Goal: Complete application form: Complete application form

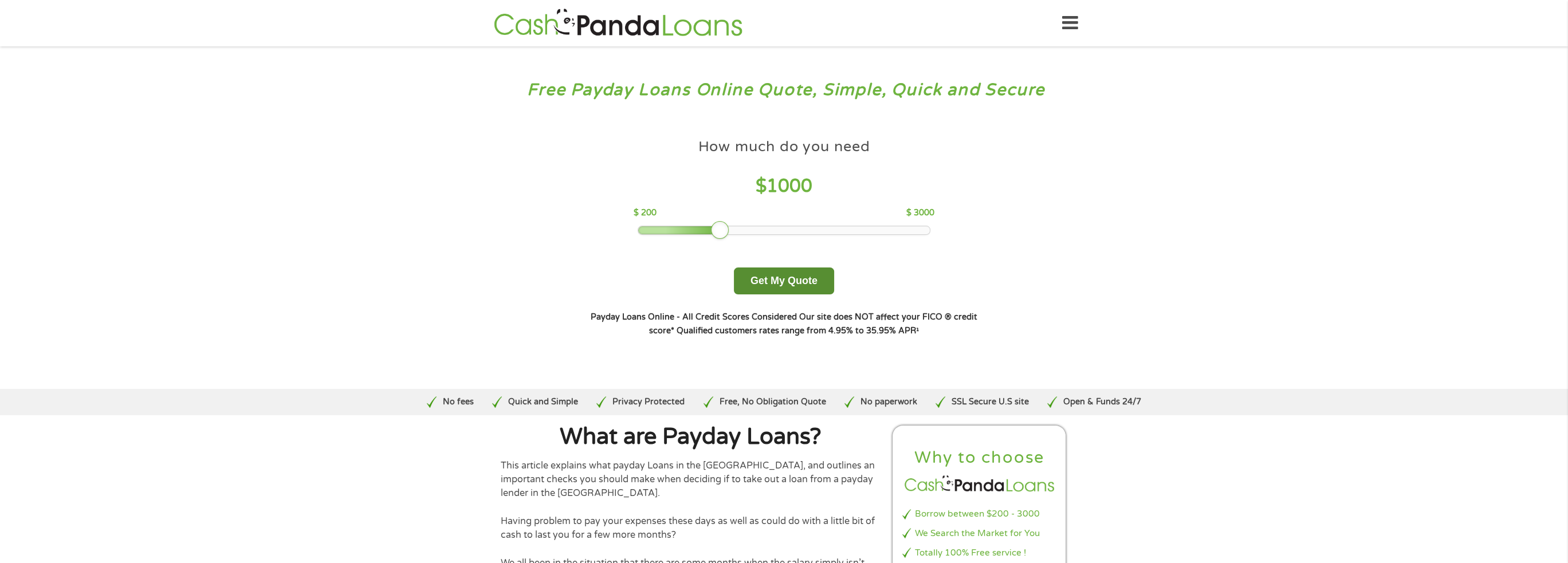
click at [782, 278] on button "Get My Quote" at bounding box center [784, 281] width 100 height 27
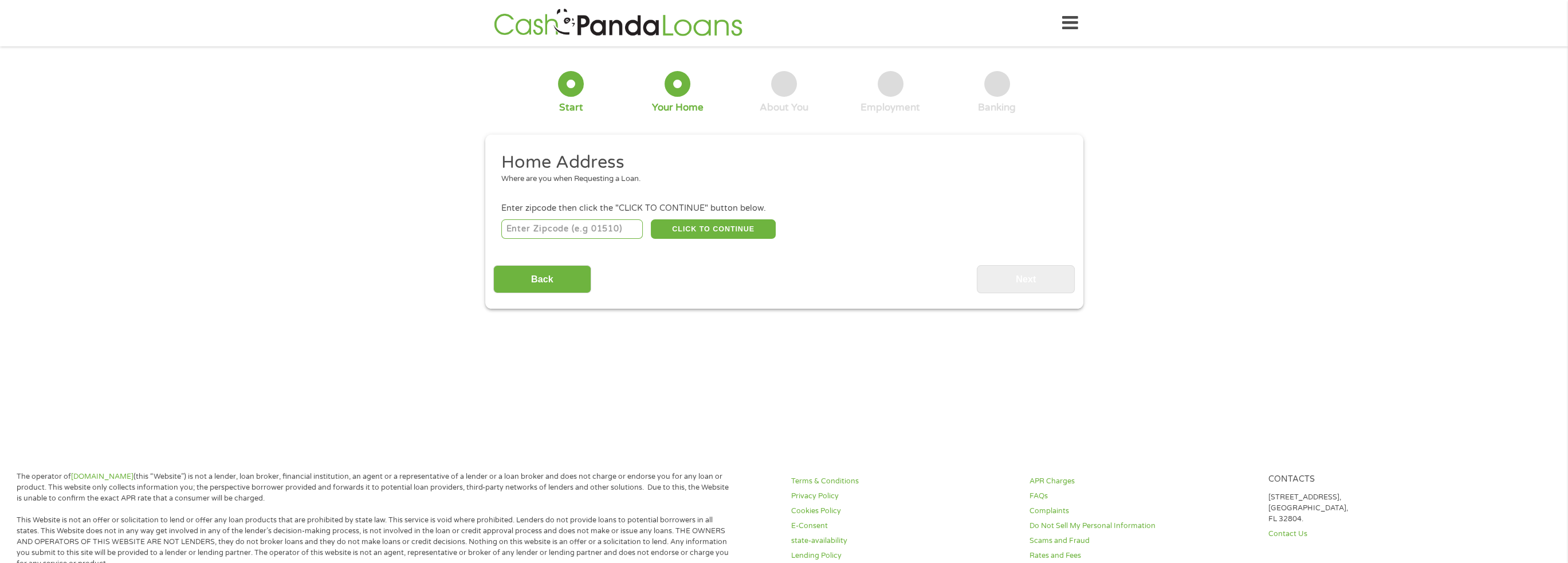
click at [591, 236] on input "number" at bounding box center [571, 229] width 142 height 20
type input "60515"
select select "Illinois"
click at [705, 228] on button "CLICK TO CONTINUE" at bounding box center [713, 229] width 125 height 20
type input "60515"
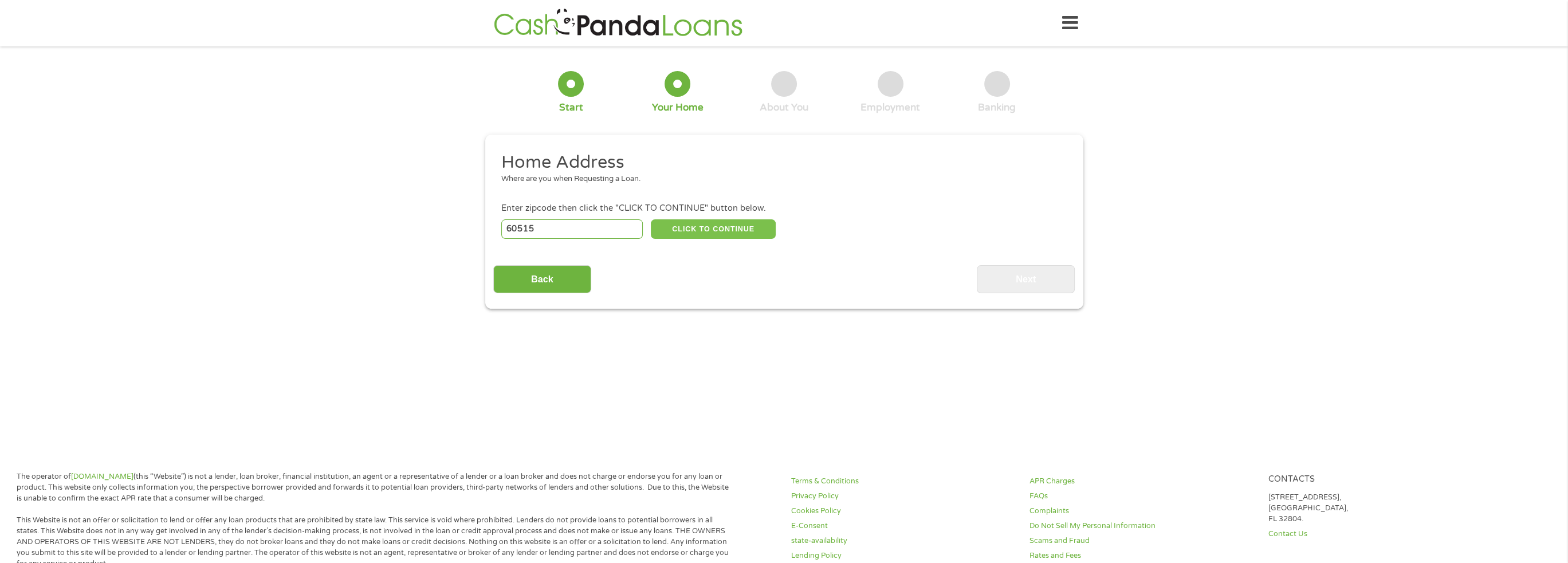
type input "Downers Grove"
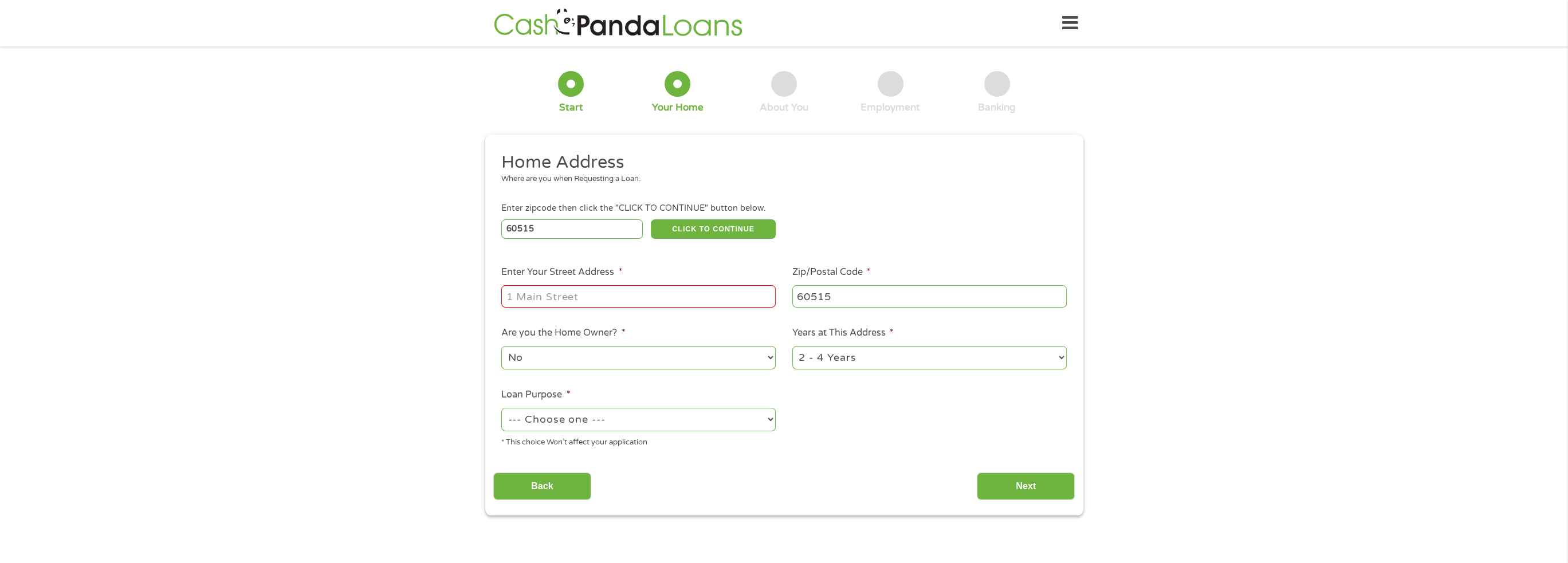
click at [651, 291] on input "Enter Your Street Address *" at bounding box center [638, 296] width 274 height 22
type input "4059 Sterling Road"
click at [605, 359] on select "No Yes" at bounding box center [638, 358] width 274 height 23
select select "yes"
click at [501, 347] on select "No Yes" at bounding box center [638, 358] width 274 height 23
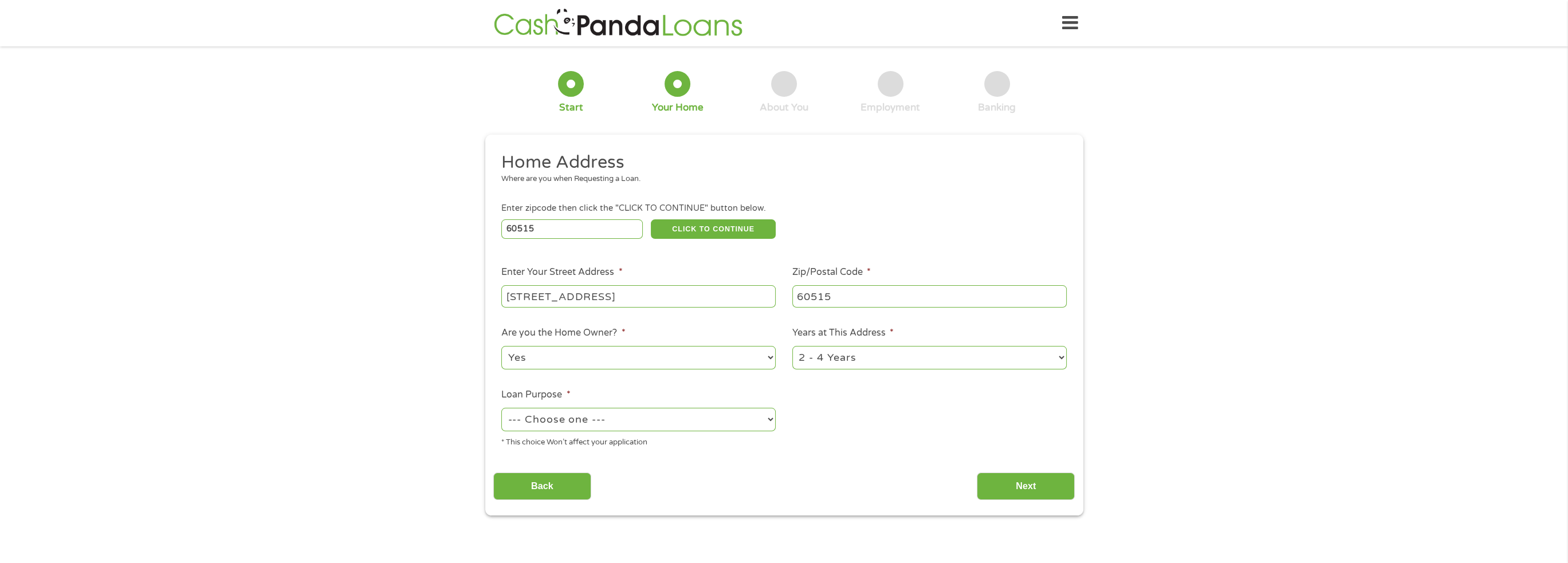
click at [857, 361] on select "1 Year or less 1 - 2 Years 2 - 4 Years Over 4 Years" at bounding box center [929, 358] width 274 height 23
select select "60months"
click at [792, 347] on select "1 Year or less 1 - 2 Years 2 - 4 Years Over 4 Years" at bounding box center [929, 358] width 274 height 23
click at [651, 425] on select "--- Choose one --- Pay Bills Debt Consolidation Home Improvement Major Purchase…" at bounding box center [638, 419] width 274 height 23
select select "shorttermcash"
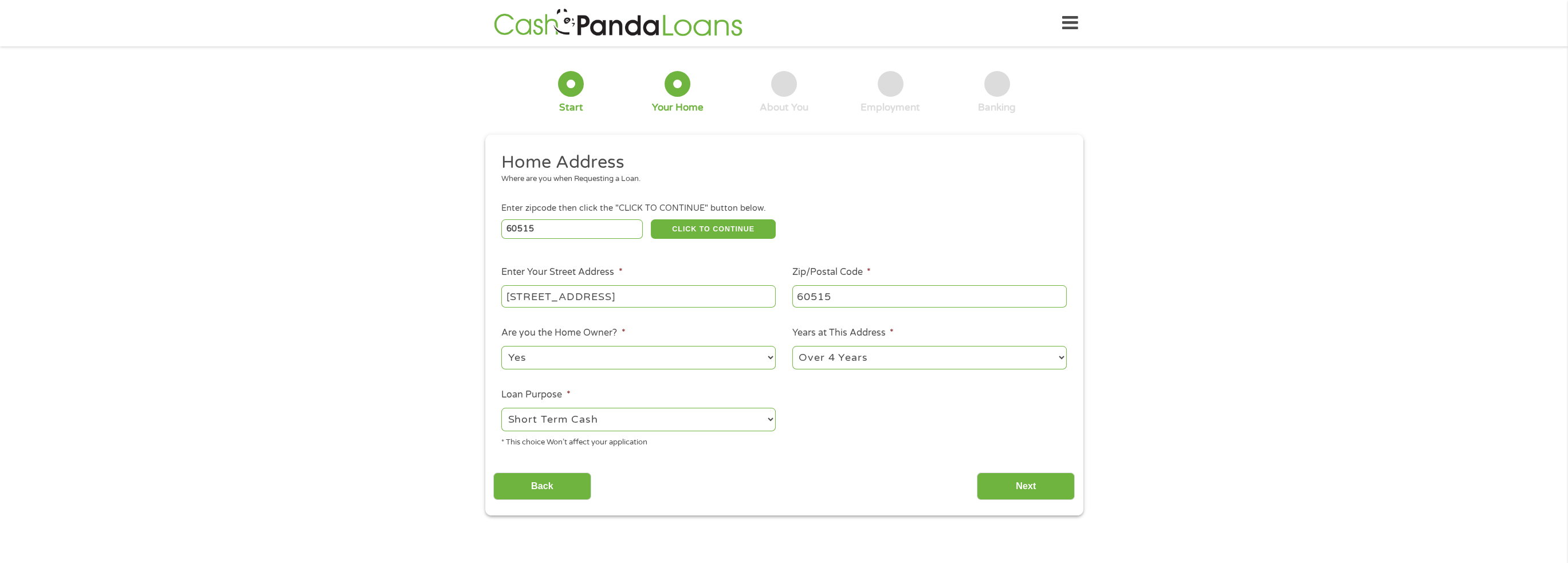
click at [501, 409] on select "--- Choose one --- Pay Bills Debt Consolidation Home Improvement Major Purchase…" at bounding box center [638, 419] width 274 height 23
click at [1010, 487] on input "Next" at bounding box center [1026, 487] width 98 height 28
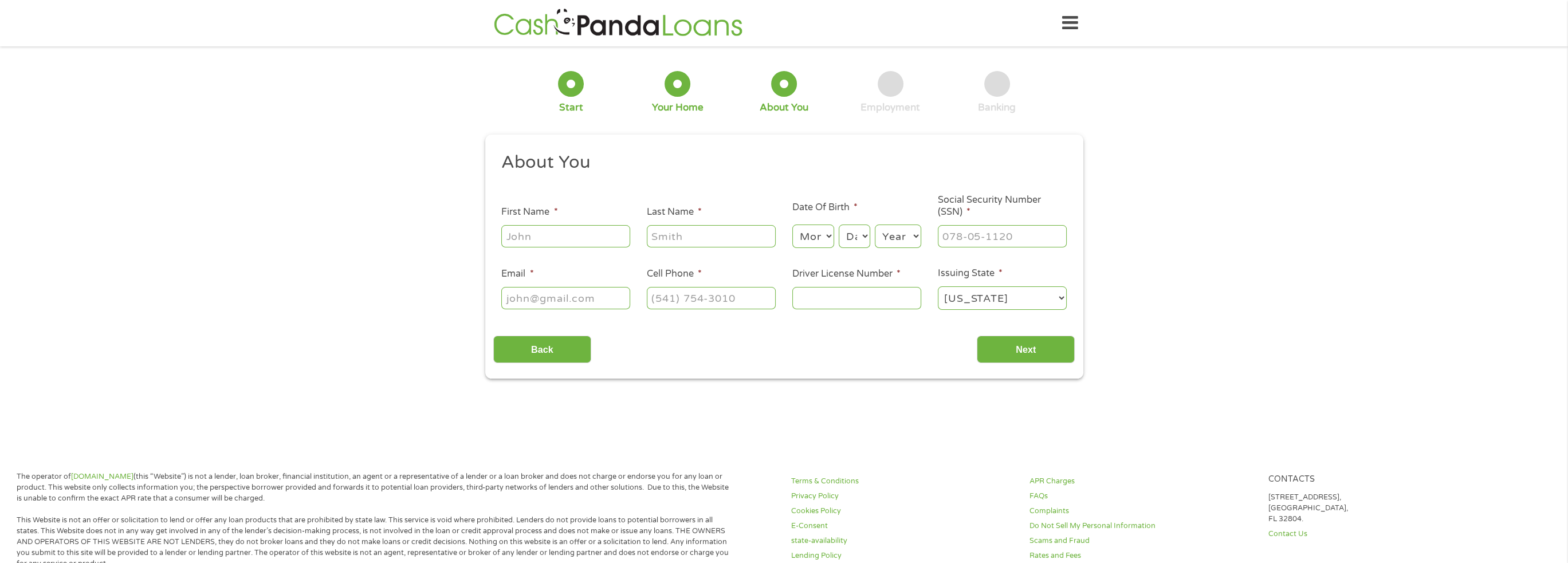
scroll to position [5, 5]
click at [582, 231] on input "First Name *" at bounding box center [565, 236] width 129 height 22
type input "Jon"
type input "Tigchelaar"
type input "jontigchelaar@gmail.com"
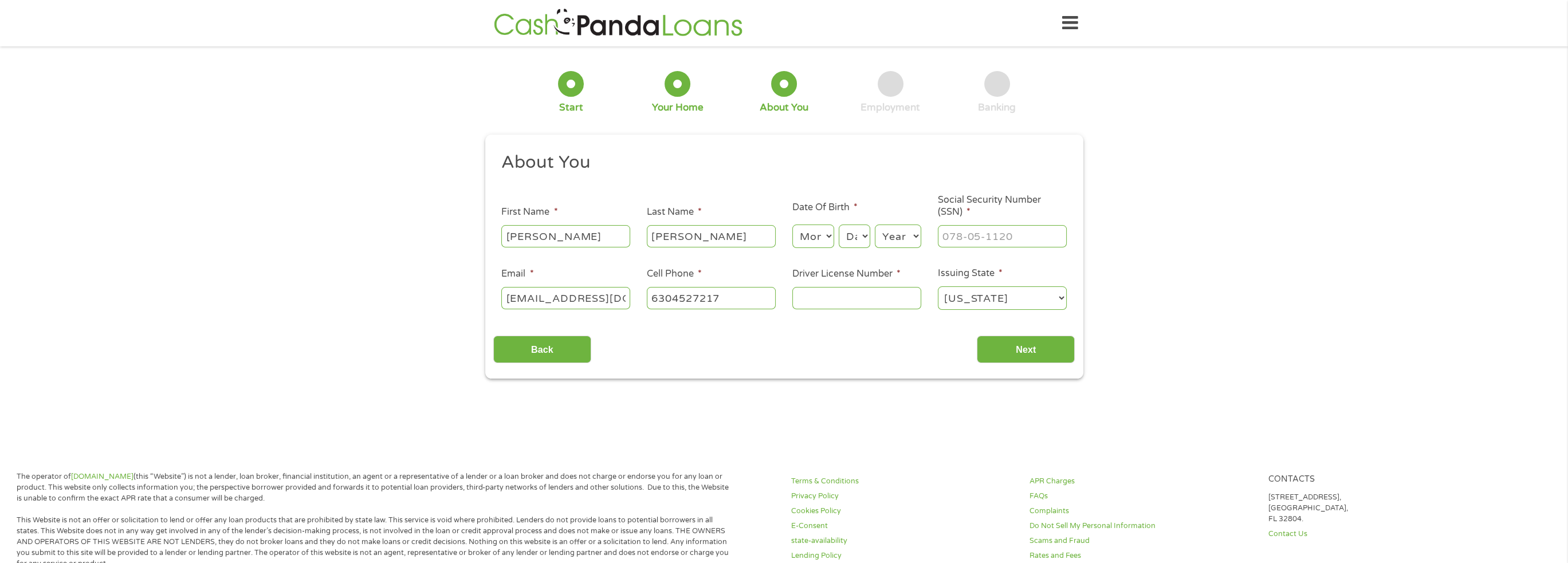
type input "(630) 452-7217"
click at [823, 233] on select "Month 1 2 3 4 5 6 7 8 9 10 11 12" at bounding box center [813, 236] width 42 height 23
select select "8"
click at [792, 225] on select "Month 1 2 3 4 5 6 7 8 9 10 11 12" at bounding box center [813, 236] width 42 height 23
click at [850, 245] on select "Day 1 2 3 4 5 6 7 8 9 10 11 12 13 14 15 16 17 18 19 20 21 22 23 24 25 26 27 28 …" at bounding box center [854, 236] width 31 height 23
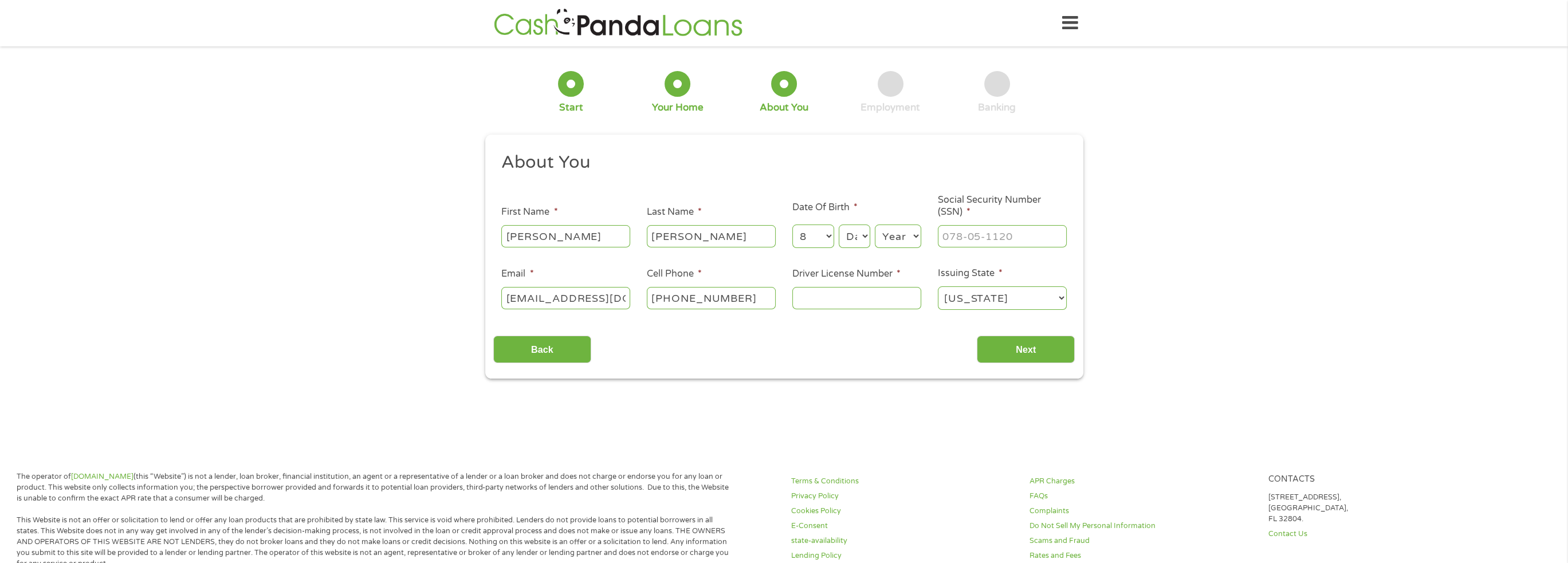
select select "29"
click at [839, 225] on select "Day 1 2 3 4 5 6 7 8 9 10 11 12 13 14 15 16 17 18 19 20 21 22 23 24 25 26 27 28 …" at bounding box center [854, 236] width 31 height 23
click at [901, 237] on select "Year 2007 2006 2005 2004 2003 2002 2001 2000 1999 1998 1997 1996 1995 1994 1993…" at bounding box center [897, 236] width 46 height 23
select select "1979"
click at [875, 225] on select "Year 2007 2006 2005 2004 2003 2002 2001 2000 1999 1998 1997 1996 1995 1994 1993…" at bounding box center [897, 236] width 46 height 23
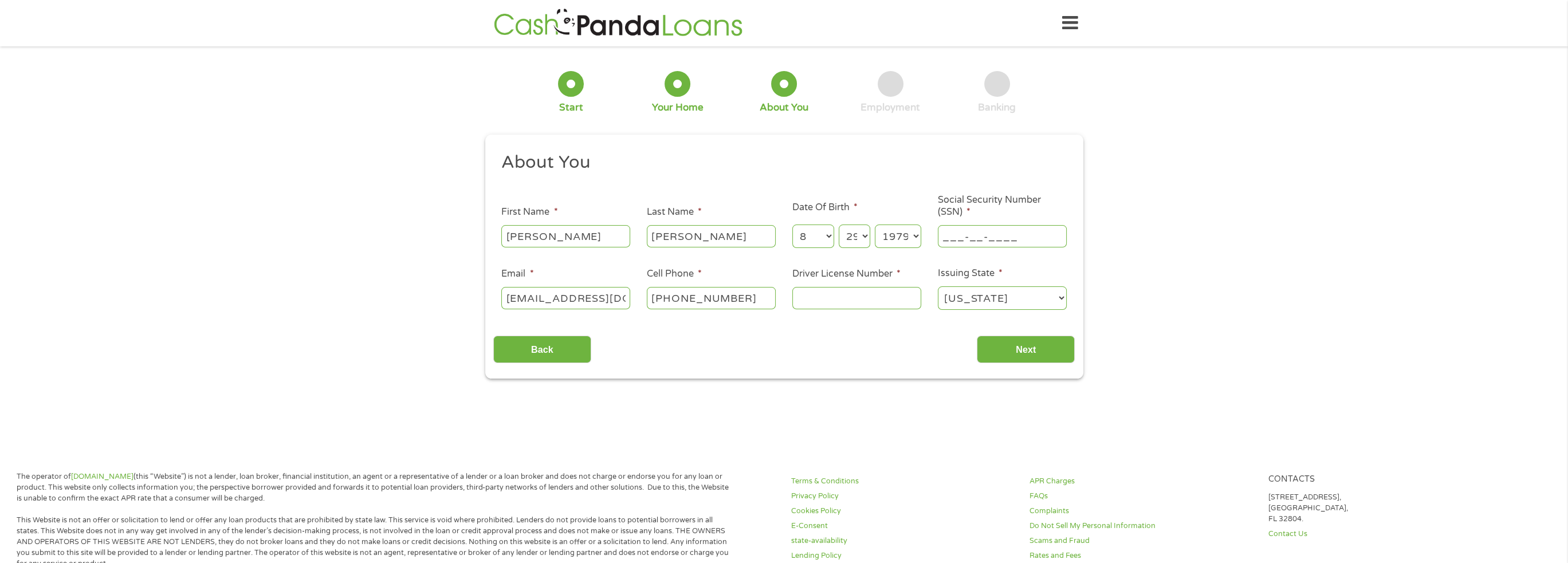
click at [959, 230] on input "___-__-____" at bounding box center [1001, 236] width 129 height 22
type input "331-82-5810"
click at [857, 304] on input "Driver License Number *" at bounding box center [856, 297] width 129 height 22
type input "T24643779246"
click at [1009, 346] on input "Next" at bounding box center [1026, 350] width 98 height 28
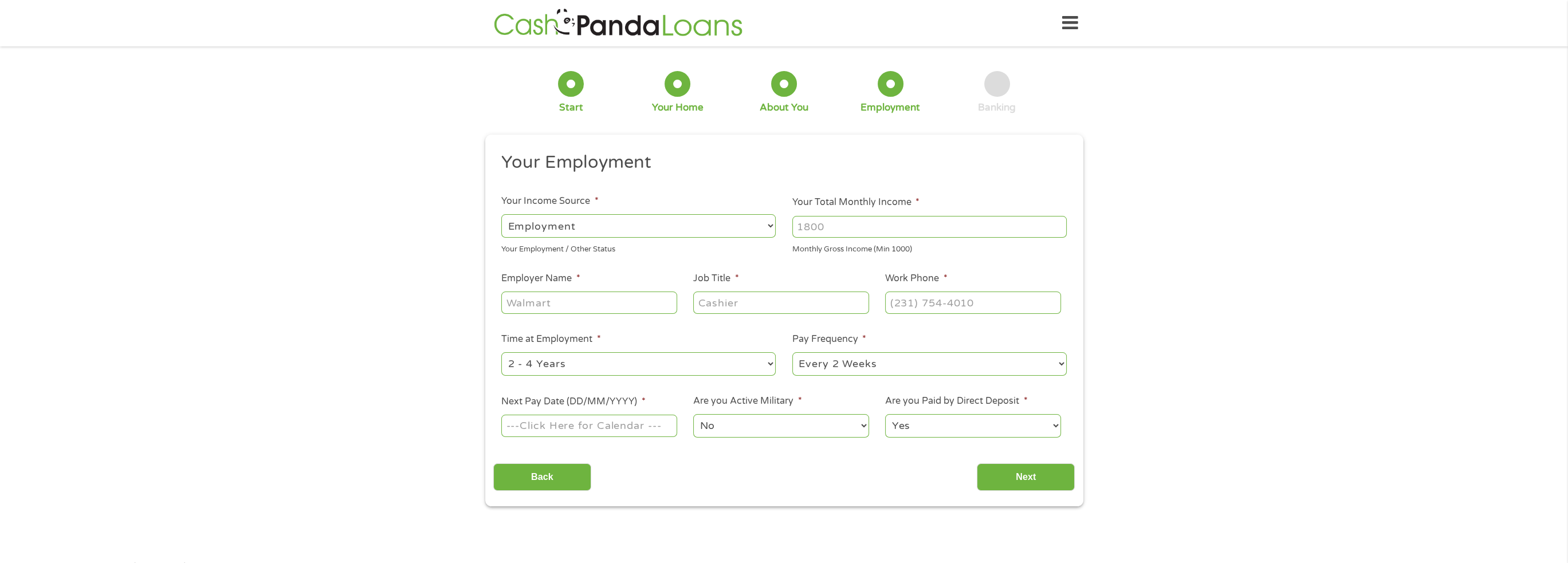
click at [677, 214] on div "--- Choose one --- Employment Self Employed Benefits" at bounding box center [638, 226] width 274 height 27
click at [665, 228] on select "--- Choose one --- Employment Self Employed Benefits" at bounding box center [638, 225] width 274 height 23
select select "selfEmployed"
click at [501, 214] on select "--- Choose one --- Employment Self Employed Benefits" at bounding box center [638, 225] width 274 height 23
drag, startPoint x: 833, startPoint y: 224, endPoint x: 724, endPoint y: 224, distance: 109.0
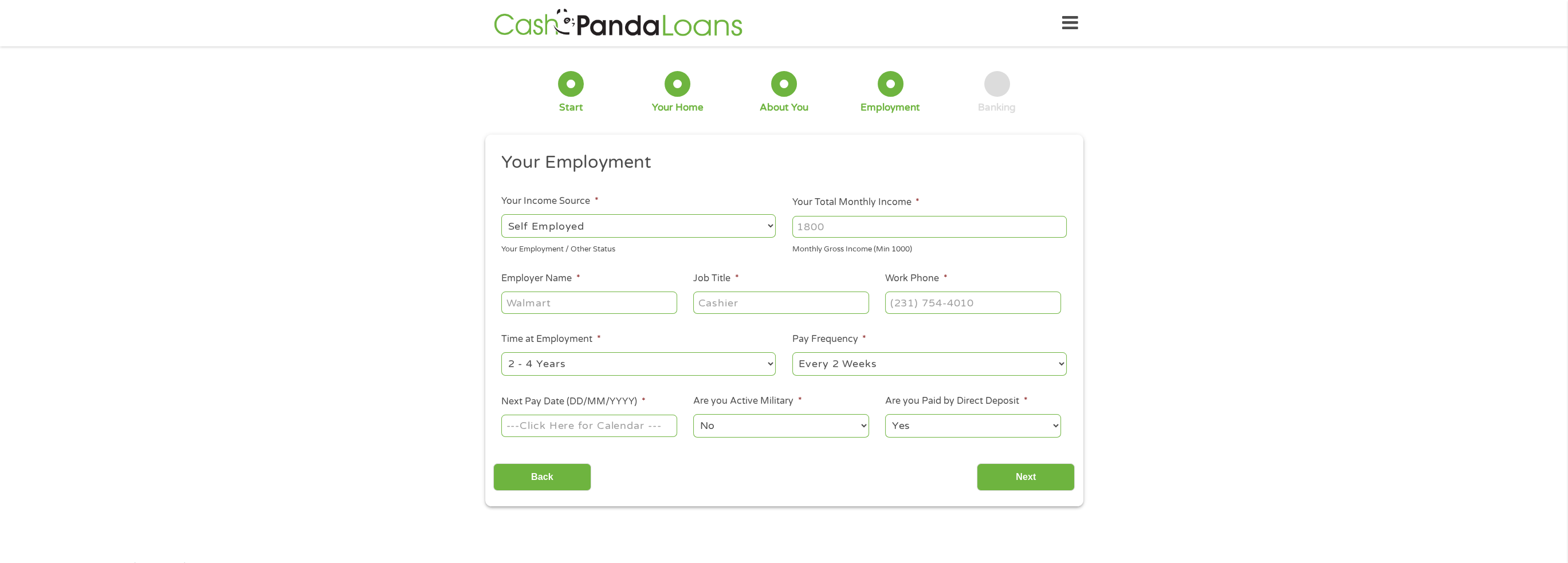
click at [724, 224] on ul "Your Employment Your Income Source * --- Choose one --- Employment Self Employe…" at bounding box center [784, 299] width 582 height 297
type input "10000"
click at [585, 297] on input "Employer Name *" at bounding box center [588, 302] width 175 height 22
type input "Elevate AMA LLC"
type input "President"
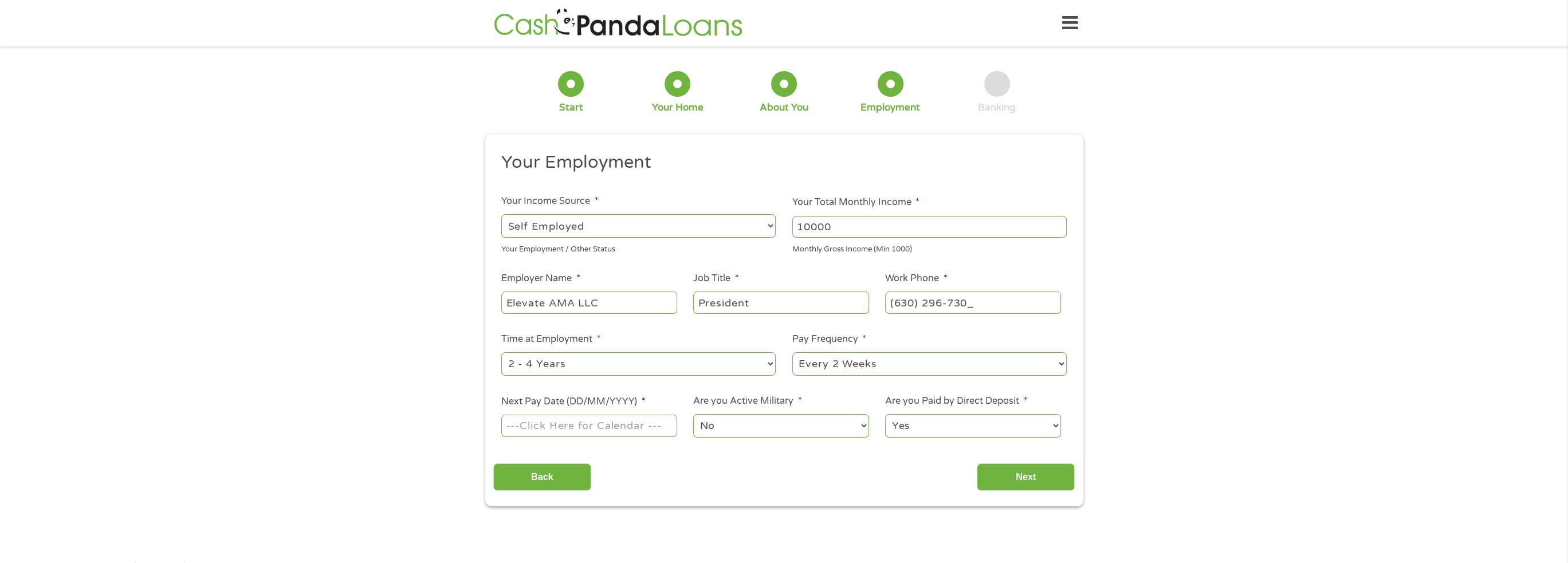
type input "(630) 296-7304"
click at [565, 359] on select "--- Choose one --- 1 Year or less 1 - 2 Years 2 - 4 Years Over 4 Years" at bounding box center [638, 363] width 274 height 23
select select "12months"
click at [501, 353] on select "--- Choose one --- 1 Year or less 1 - 2 Years 2 - 4 Years Over 4 Years" at bounding box center [638, 363] width 274 height 23
click at [860, 364] on select "--- Choose one --- Every 2 Weeks Every Week Monthly Semi-Monthly" at bounding box center [929, 363] width 274 height 23
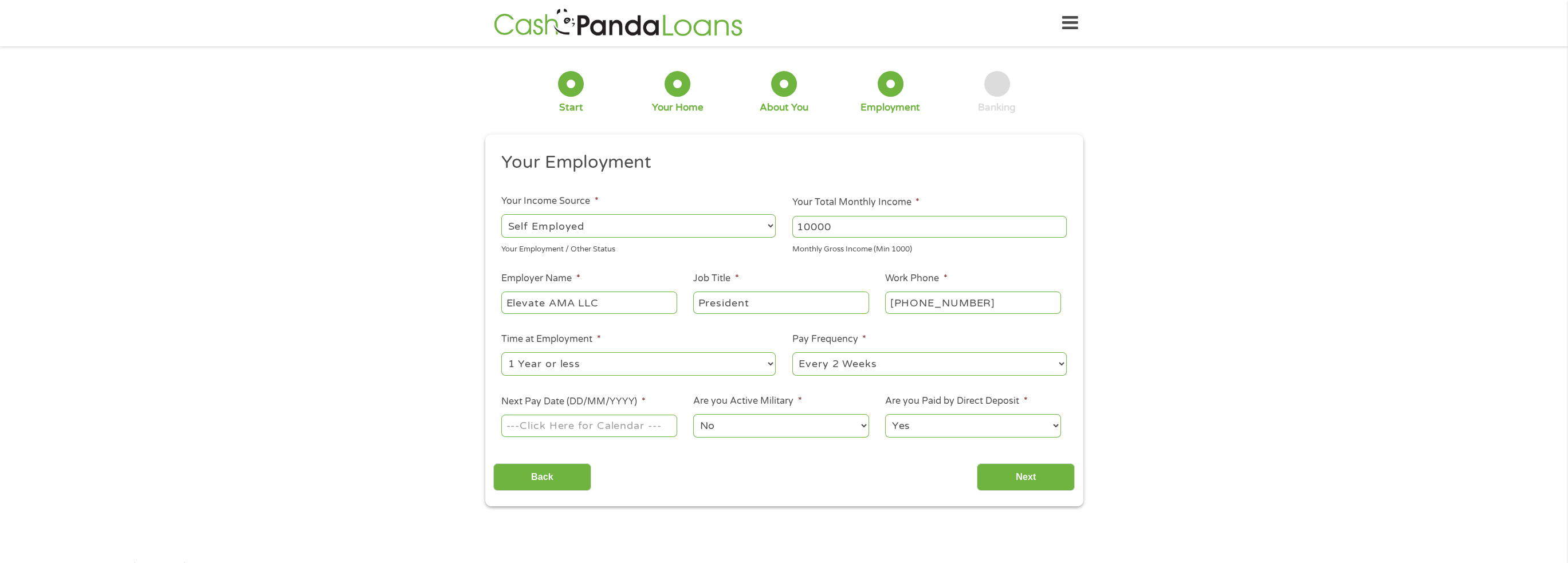
click at [860, 364] on select "--- Choose one --- Every 2 Weeks Every Week Monthly Semi-Monthly" at bounding box center [929, 363] width 274 height 23
click at [631, 432] on input "Next Pay Date (DD/MM/YYYY) *" at bounding box center [588, 425] width 175 height 22
type input "17/10/2025"
click at [1021, 479] on input "Next" at bounding box center [1026, 478] width 98 height 28
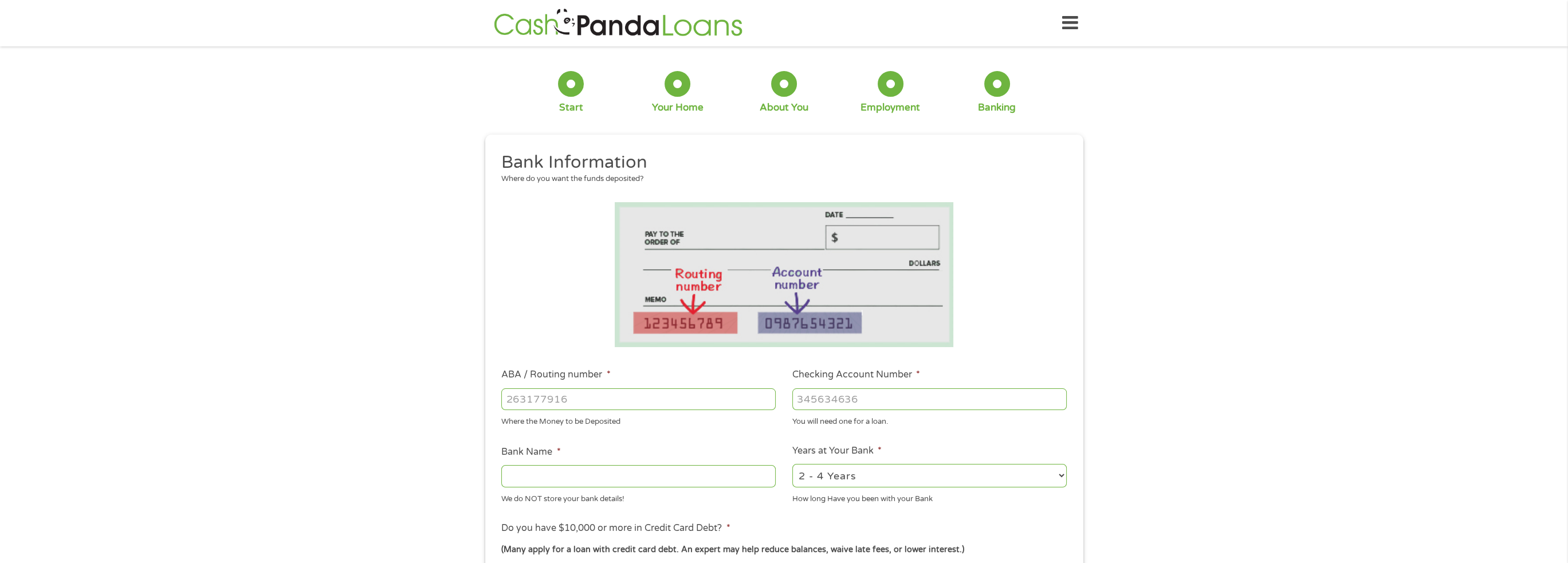
click at [597, 385] on li "ABA / Routing number * Where the Money to be Deposited" at bounding box center [639, 397] width 291 height 59
click at [598, 394] on input "ABA / Routing number *" at bounding box center [638, 399] width 274 height 22
click at [854, 400] on input "Checking Account Number *" at bounding box center [929, 399] width 274 height 22
click at [823, 400] on input "Checking Account Number *" at bounding box center [929, 399] width 274 height 22
click at [851, 405] on input "Checking Account Number *" at bounding box center [929, 399] width 274 height 22
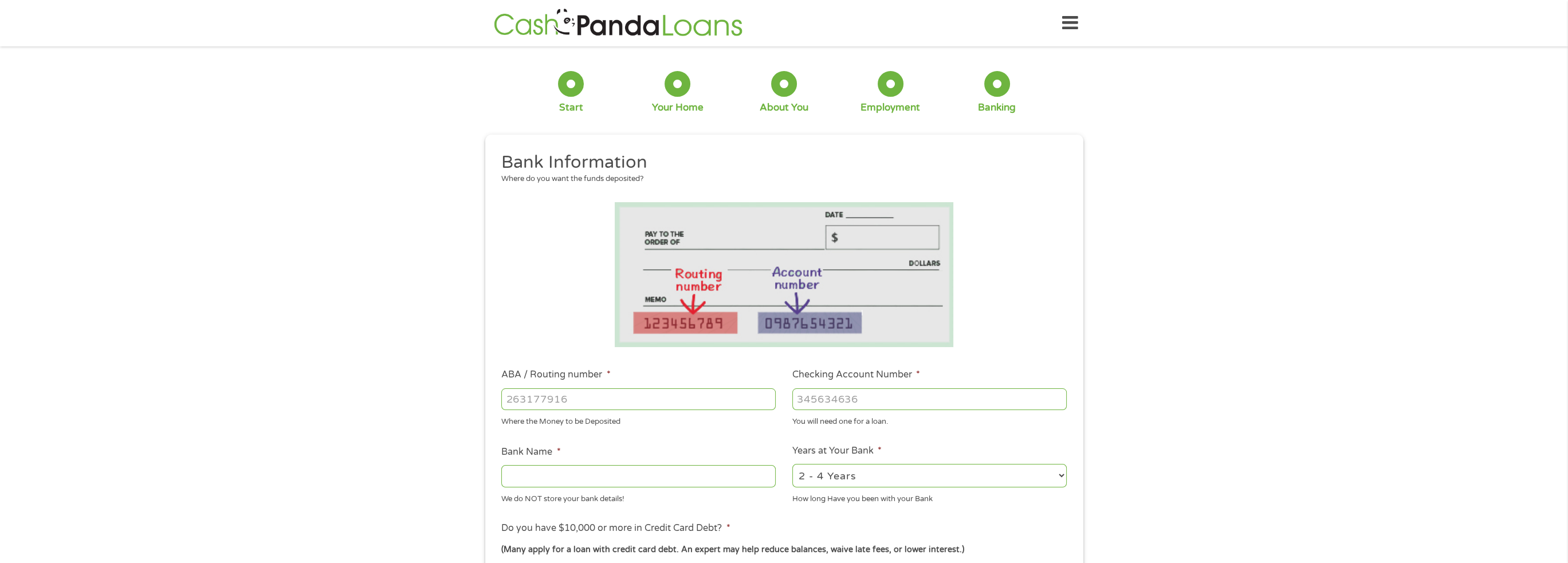
click at [848, 401] on input "Checking Account Number *" at bounding box center [929, 399] width 274 height 22
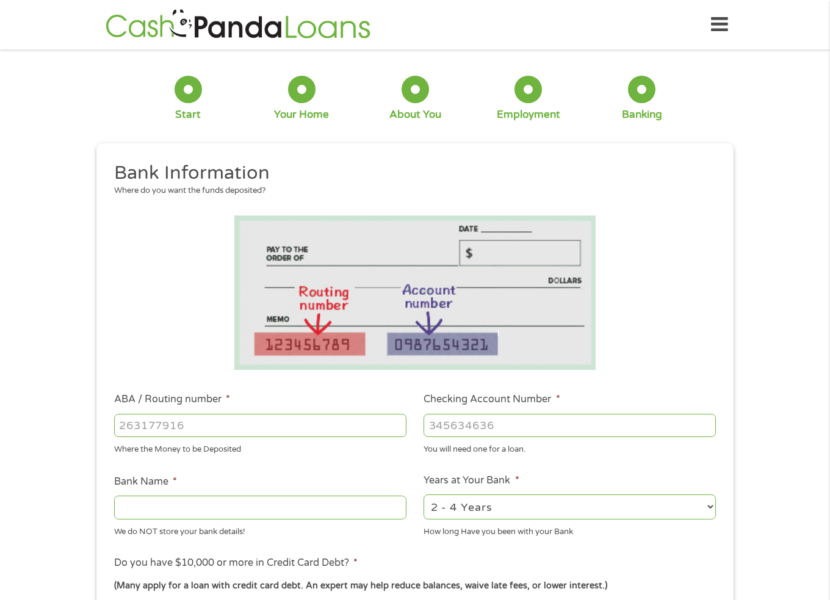
click at [227, 430] on input "ABA / Routing number *" at bounding box center [260, 425] width 292 height 23
type input "031176110"
type input "CAPITAL ONE NA"
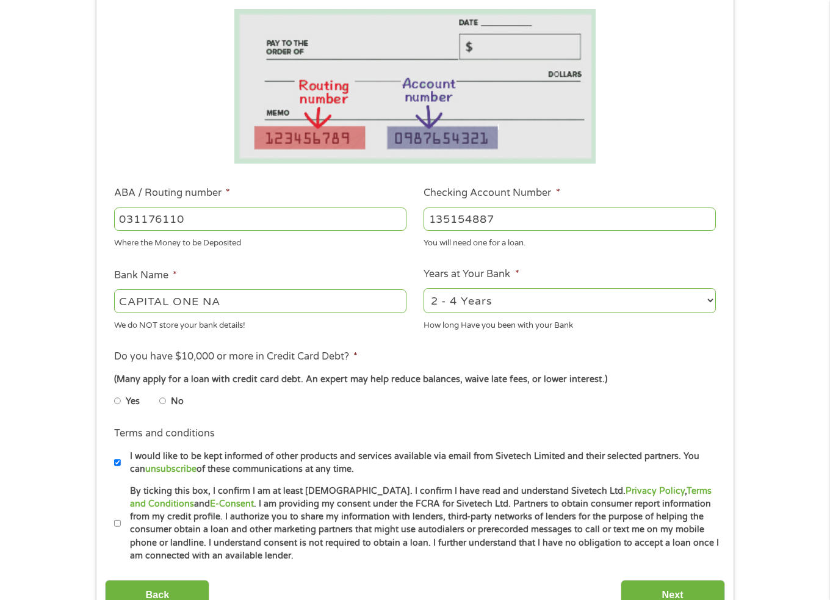
scroll to position [244, 0]
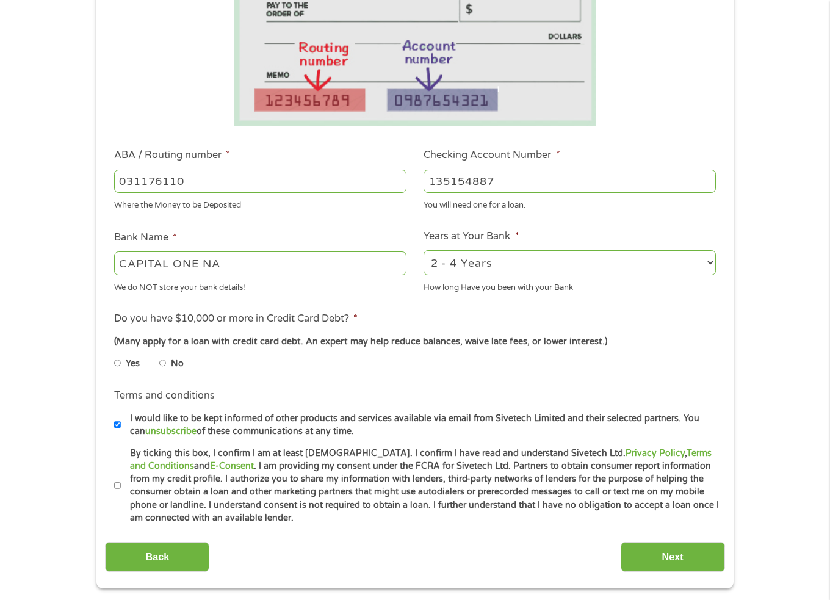
type input "135154887"
click at [532, 264] on select "2 - 4 Years 6 - 12 Months 1 - 2 Years Over 4 Years" at bounding box center [570, 262] width 292 height 25
select select "60months"
click at [424, 251] on select "2 - 4 Years 6 - 12 Months 1 - 2 Years Over 4 Years" at bounding box center [570, 262] width 292 height 25
click at [167, 364] on li "No" at bounding box center [181, 364] width 44 height 24
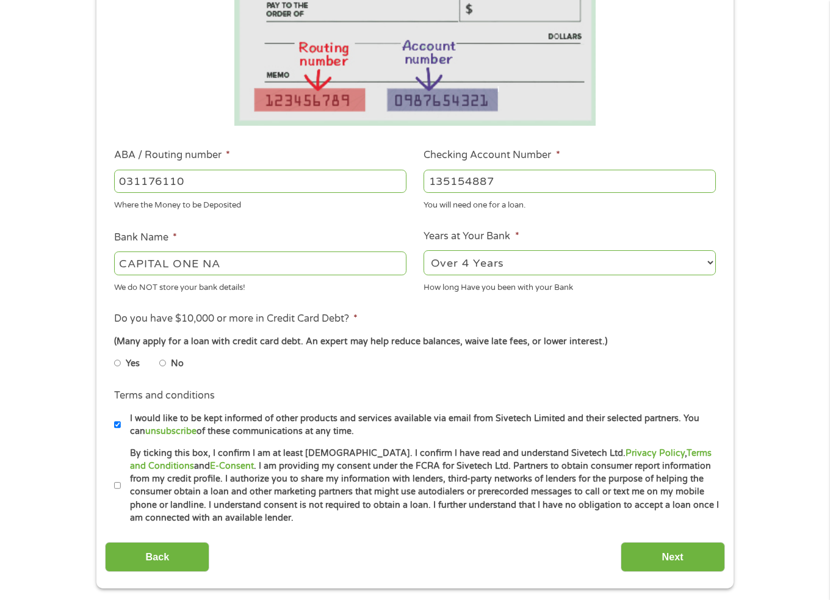
click at [159, 365] on input "No" at bounding box center [162, 364] width 7 height 20
radio input "true"
click at [115, 484] on input "By ticking this box, I confirm I am at least 18 years old. I confirm I have rea…" at bounding box center [117, 486] width 7 height 20
checkbox input "true"
click at [115, 425] on input "I would like to be kept informed of other products and services available via e…" at bounding box center [117, 425] width 7 height 20
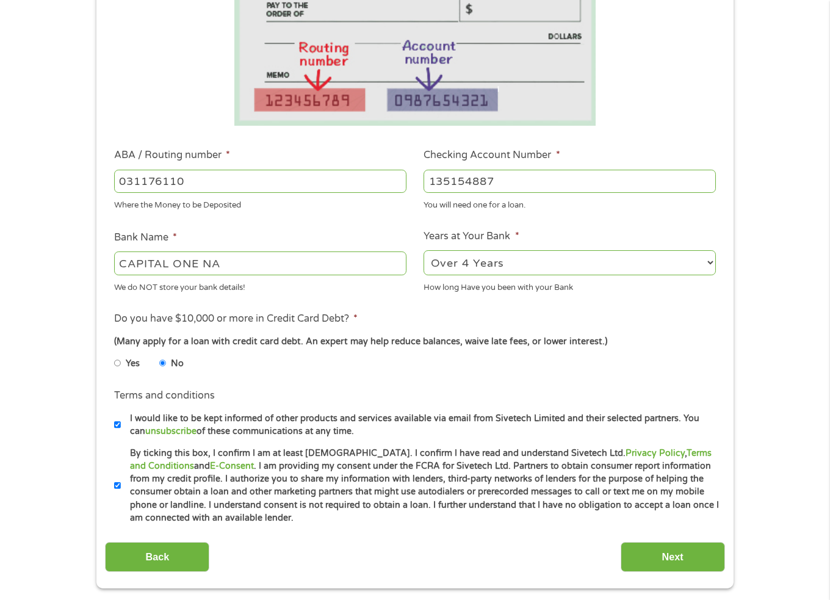
checkbox input "false"
click at [657, 558] on input "Next" at bounding box center [673, 557] width 104 height 30
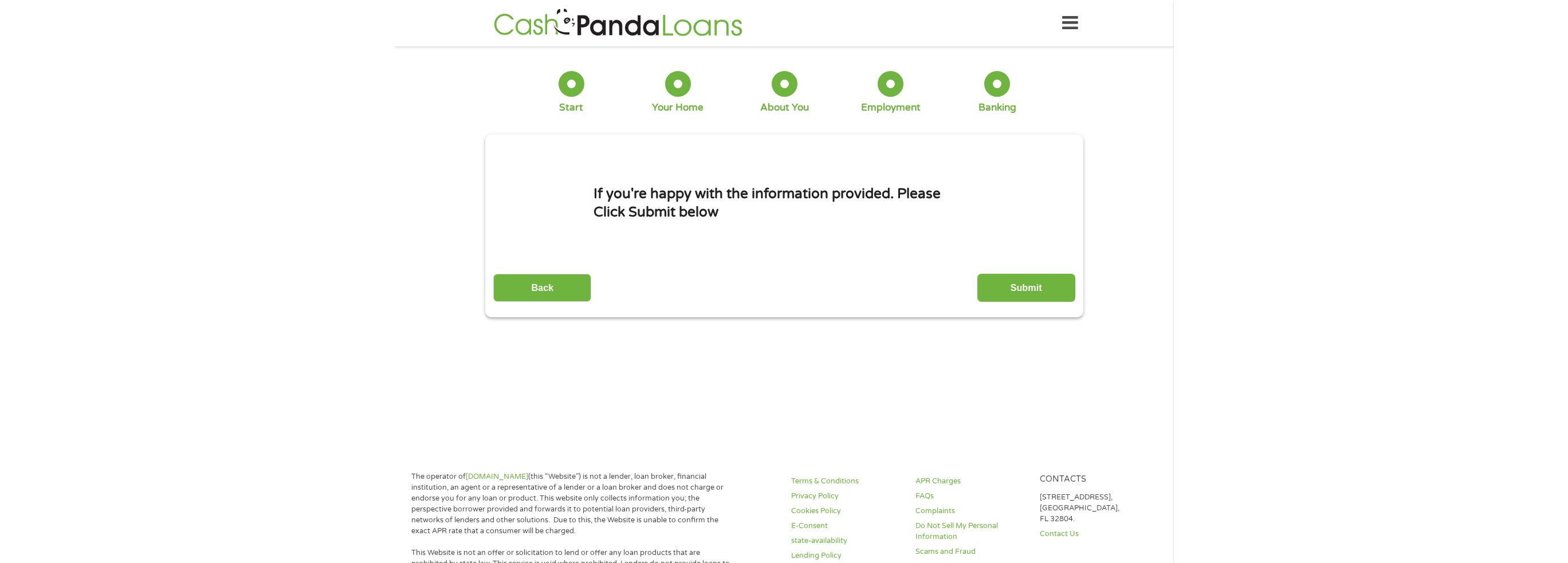
scroll to position [0, 0]
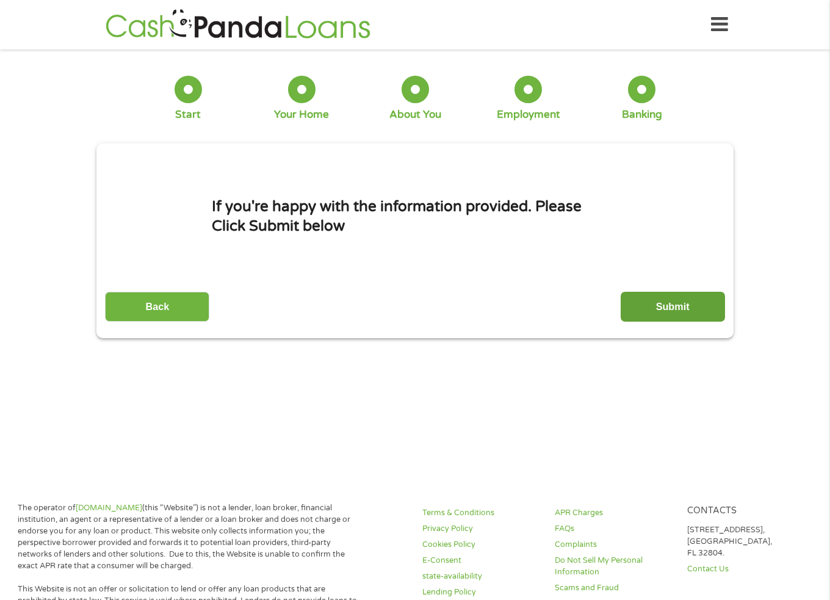
click at [644, 303] on input "Submit" at bounding box center [673, 307] width 104 height 30
